Goal: Navigation & Orientation: Find specific page/section

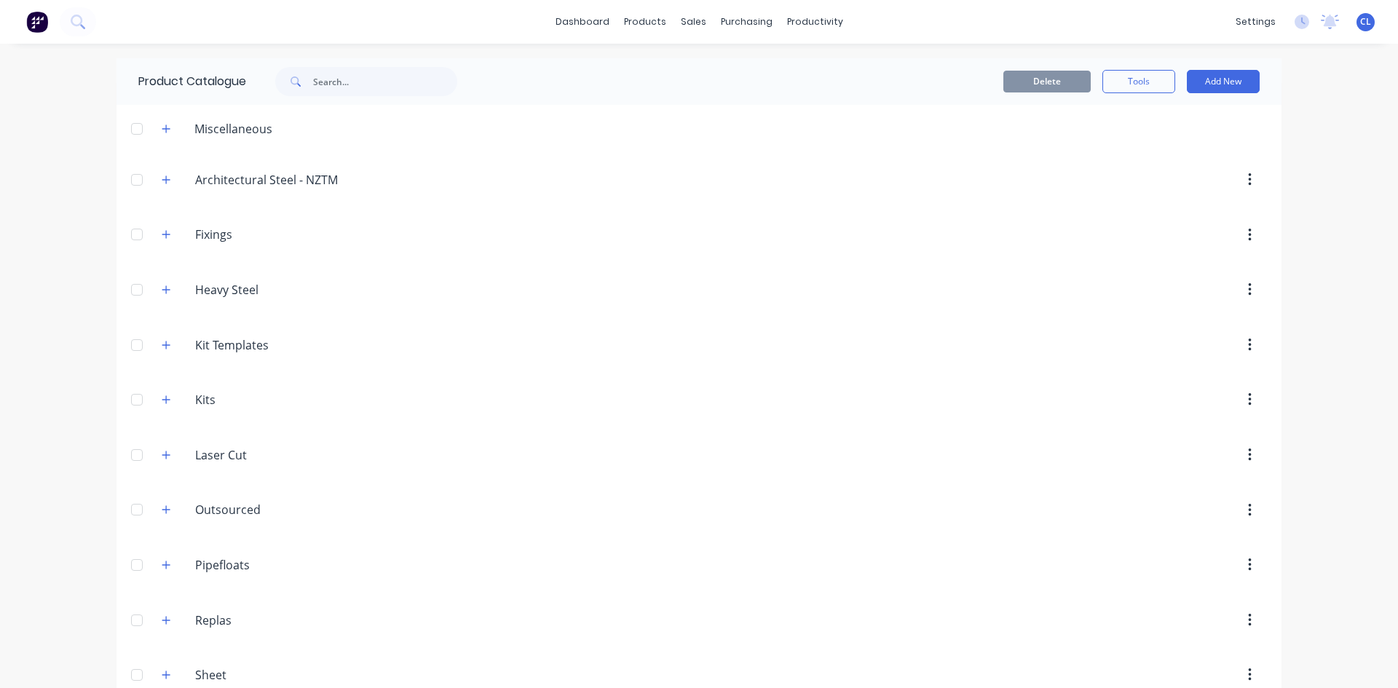
click at [162, 456] on icon "button" at bounding box center [166, 455] width 9 height 10
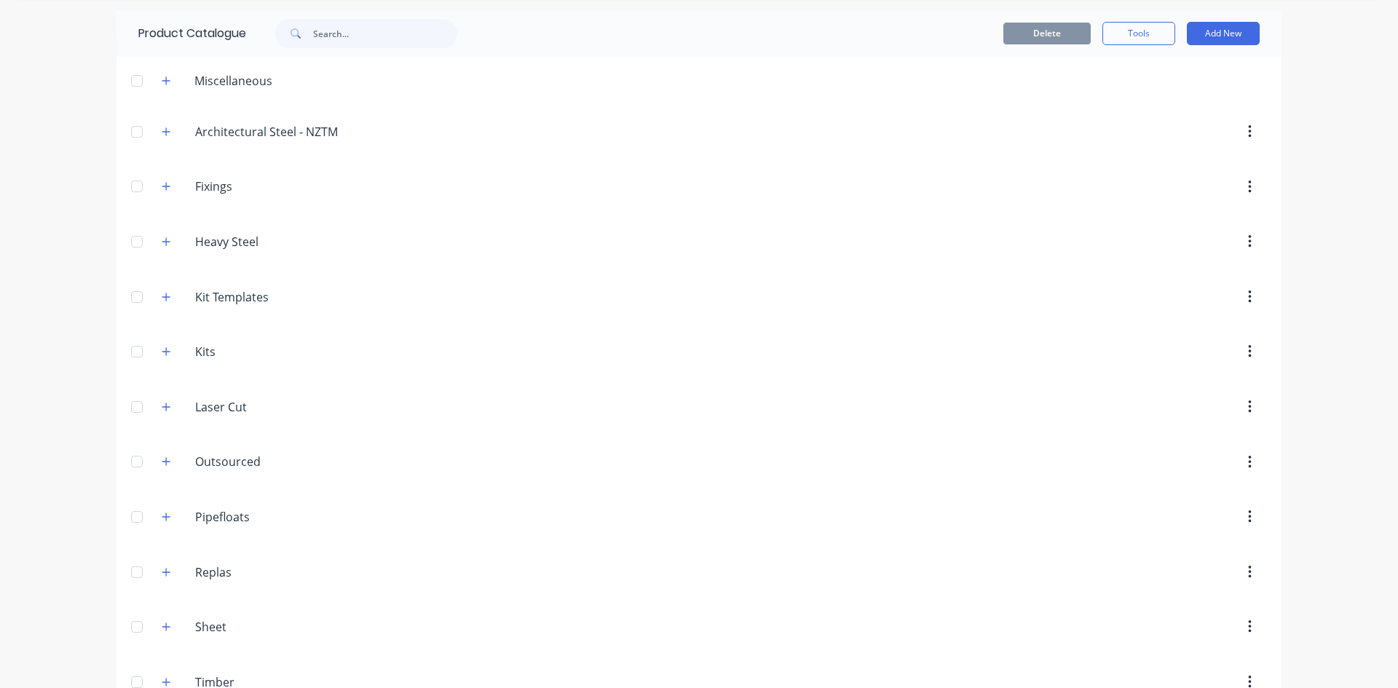
scroll to position [84, 0]
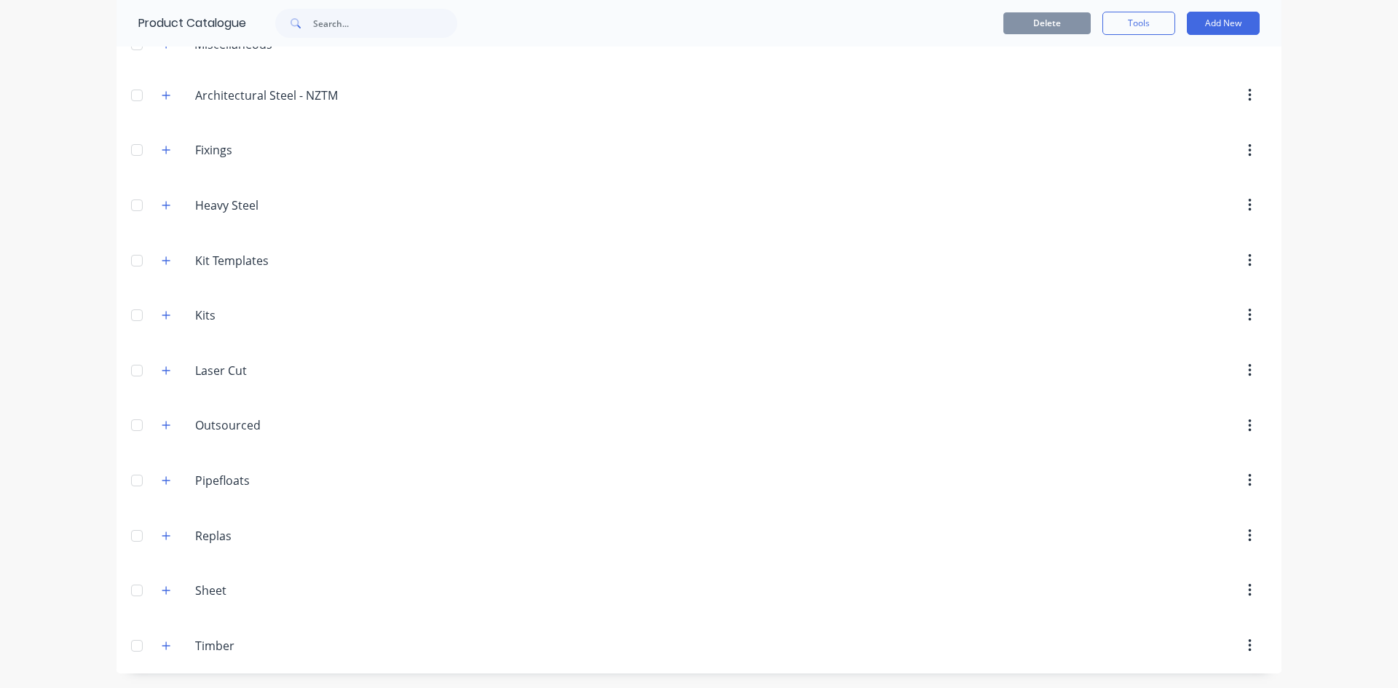
click at [162, 537] on icon "button" at bounding box center [166, 536] width 9 height 10
click at [162, 534] on icon "button" at bounding box center [166, 536] width 9 height 10
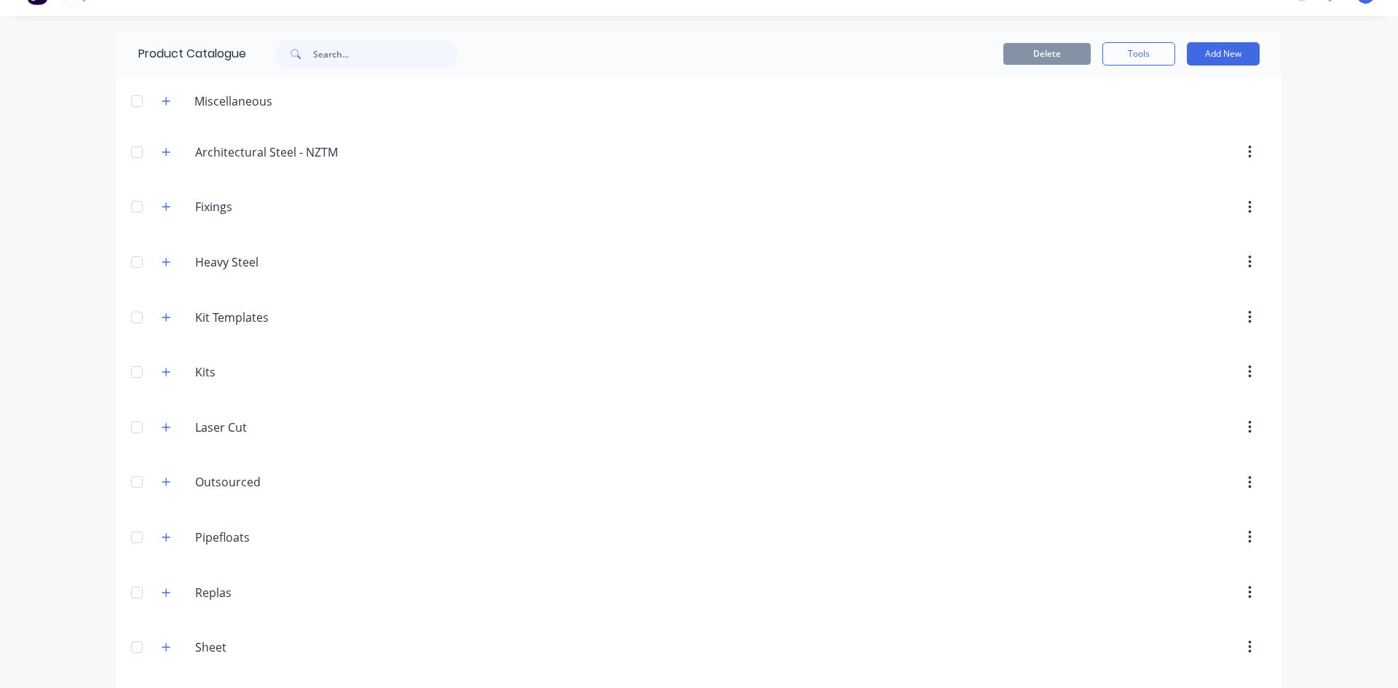
scroll to position [0, 0]
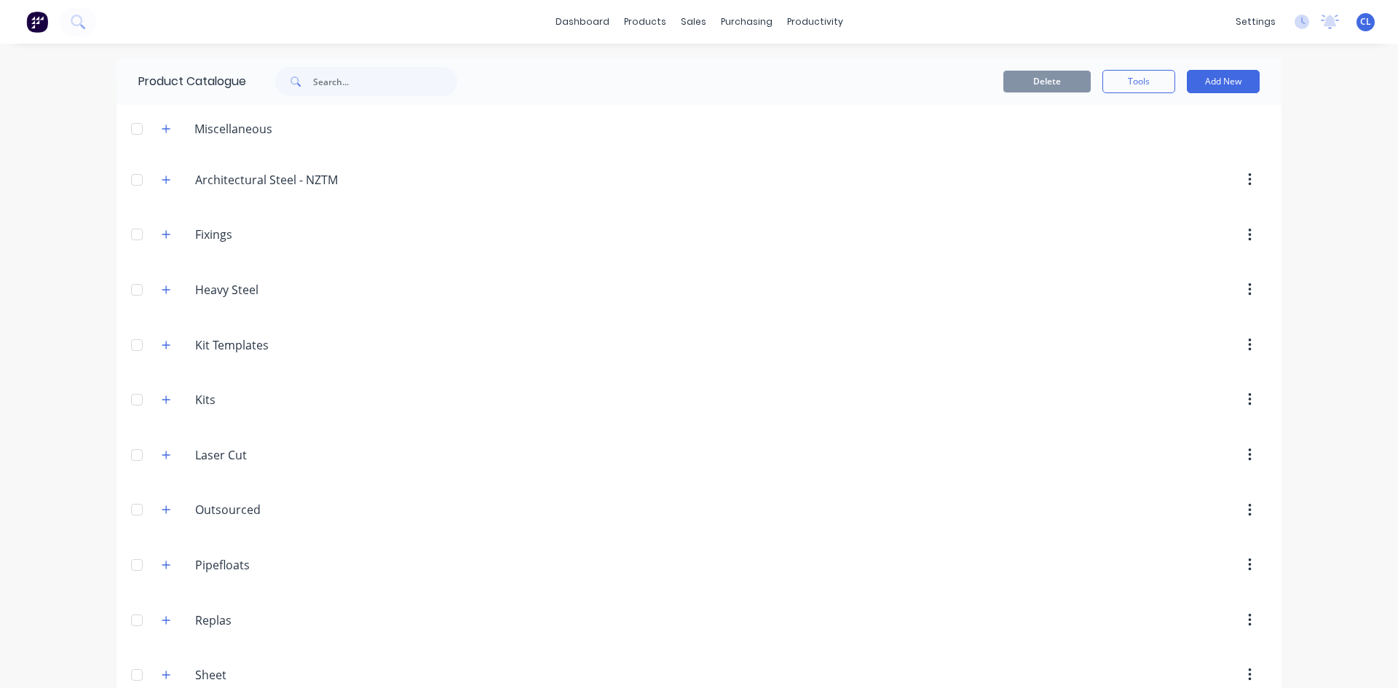
click at [470, 17] on div "dashboard products sales purchasing productivity dashboard products Product Cat…" at bounding box center [699, 22] width 1398 height 44
click at [449, 15] on div "dashboard products sales purchasing productivity dashboard products Product Cat…" at bounding box center [699, 22] width 1398 height 44
click at [451, 24] on div "dashboard products sales purchasing productivity dashboard products Product Cat…" at bounding box center [699, 22] width 1398 height 44
